Goal: Transaction & Acquisition: Purchase product/service

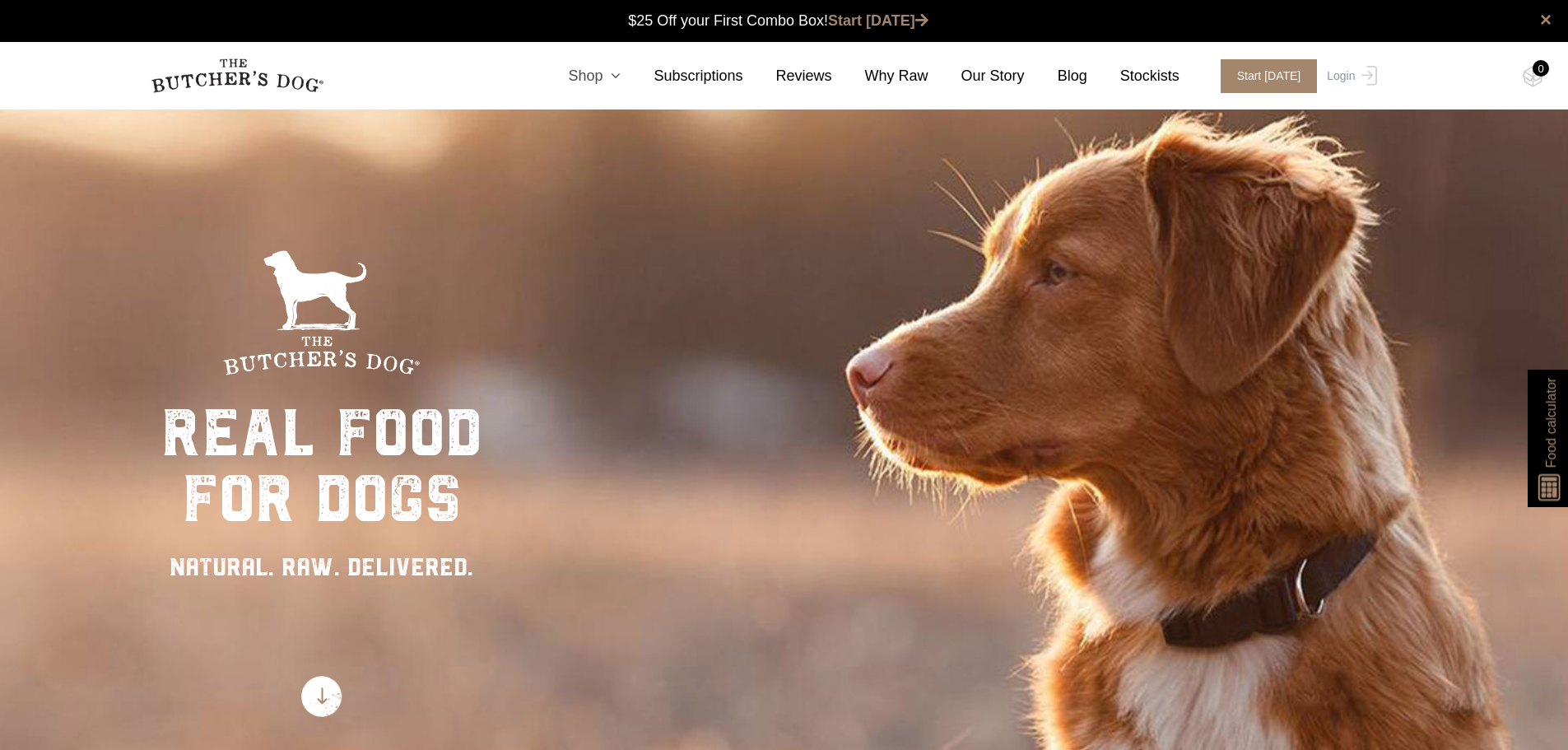
click at [606, 77] on link "Shop" at bounding box center [578, 76] width 86 height 22
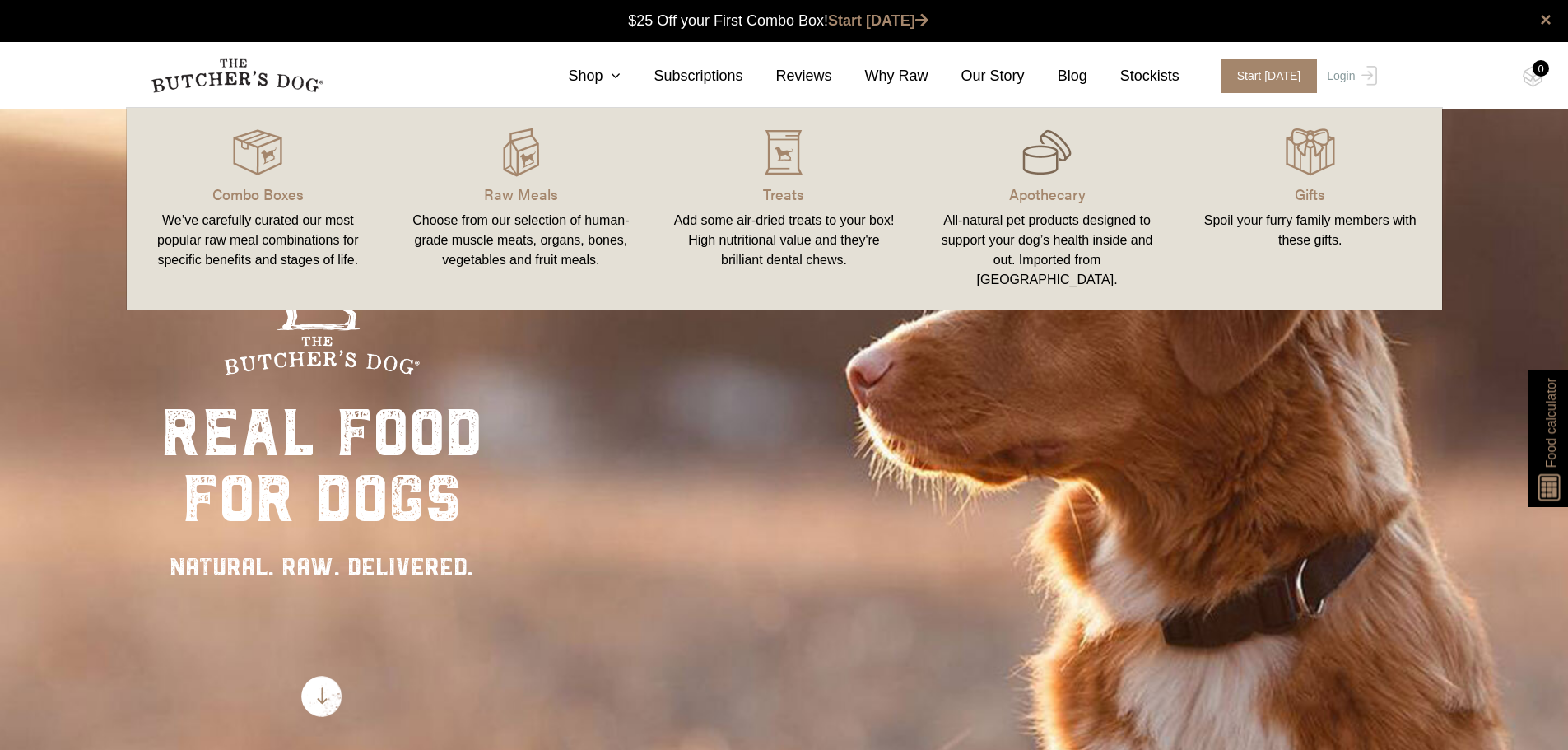
click at [1039, 161] on img at bounding box center [1047, 152] width 49 height 49
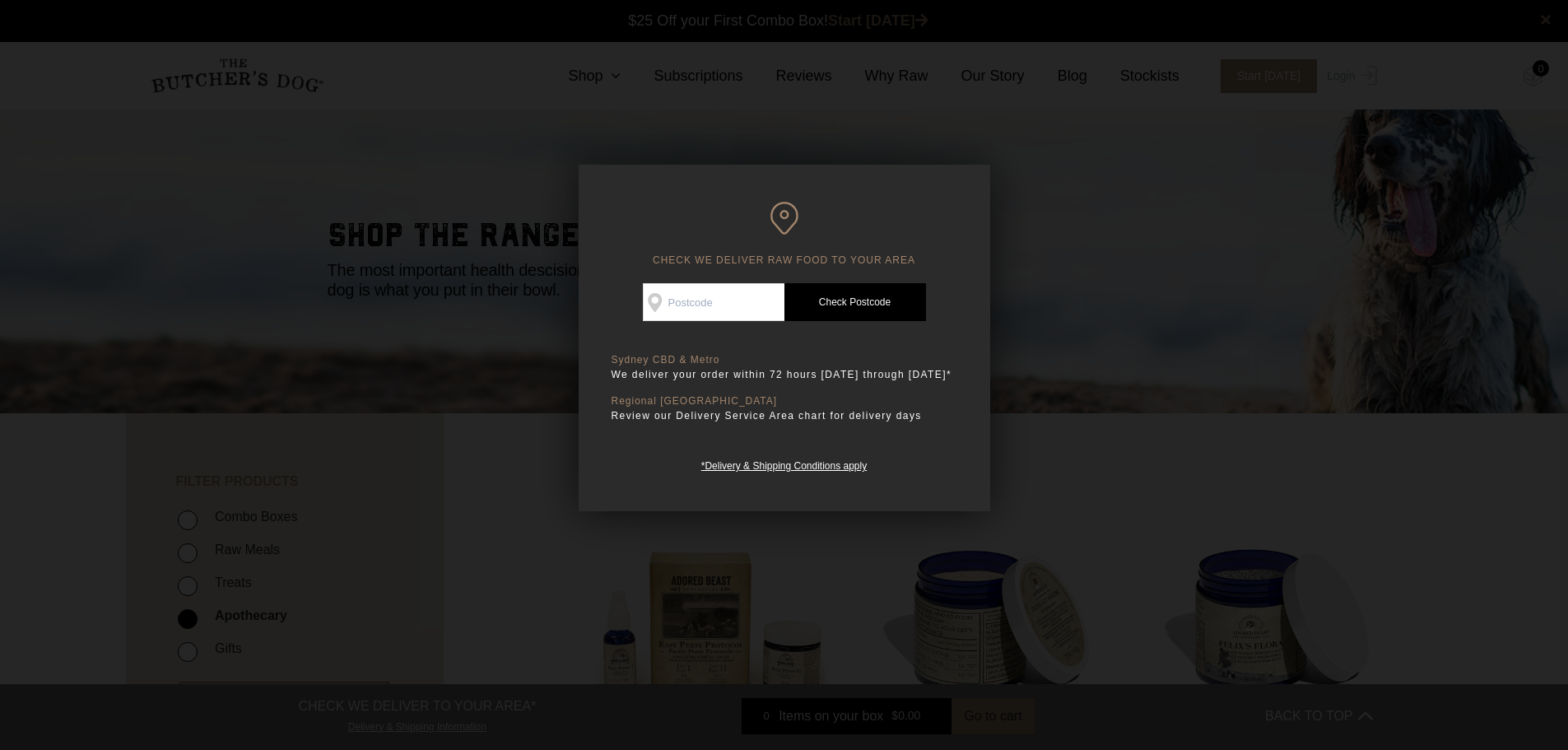
click at [721, 293] on input "Check Availability At" at bounding box center [714, 302] width 142 height 38
type input "4740"
click at [850, 303] on link "Check Postcode" at bounding box center [856, 302] width 142 height 38
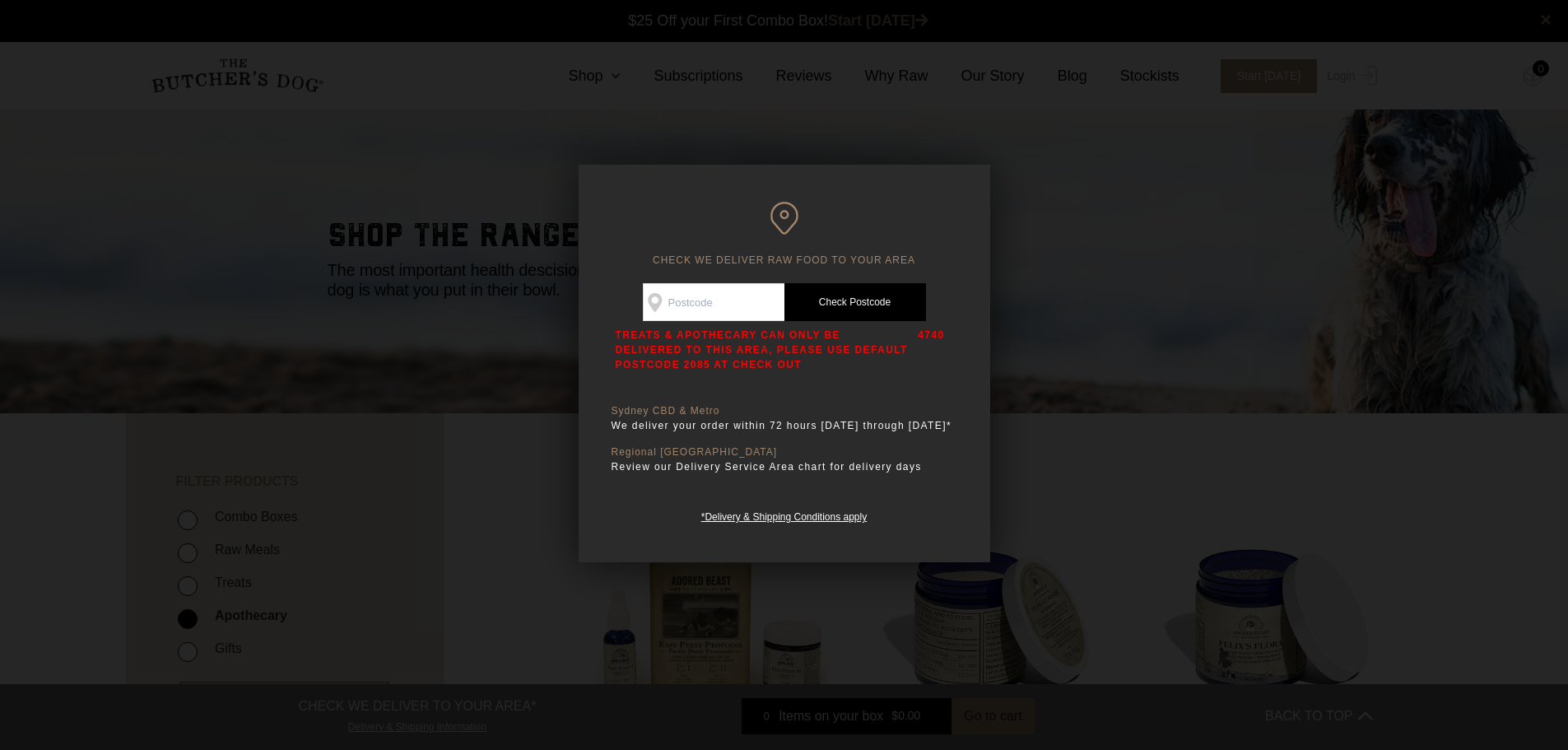
click at [1169, 364] on div at bounding box center [784, 375] width 1568 height 750
